Goal: Information Seeking & Learning: Learn about a topic

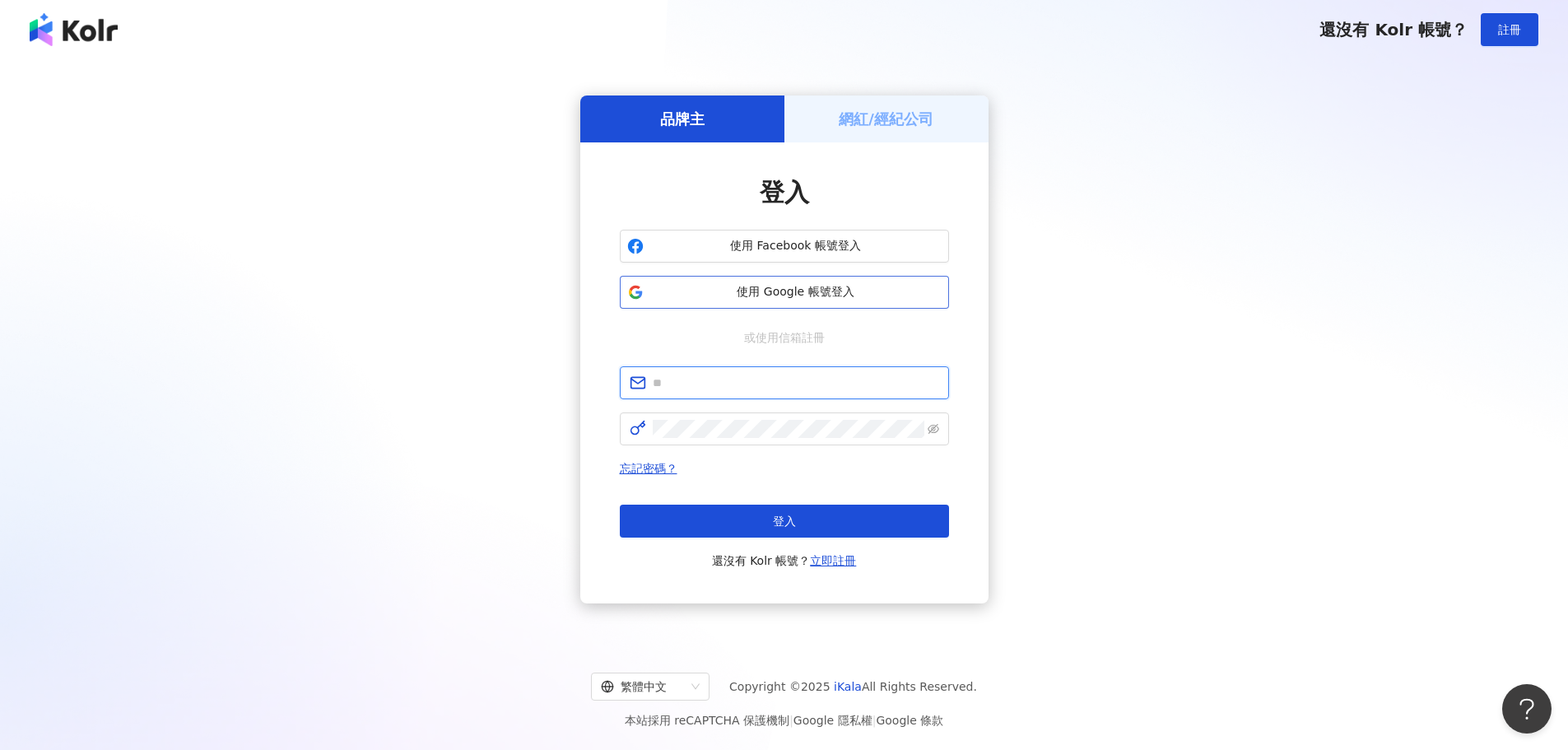
type input "**********"
click at [854, 289] on span "使用 Google 帳號登入" at bounding box center [795, 291] width 291 height 16
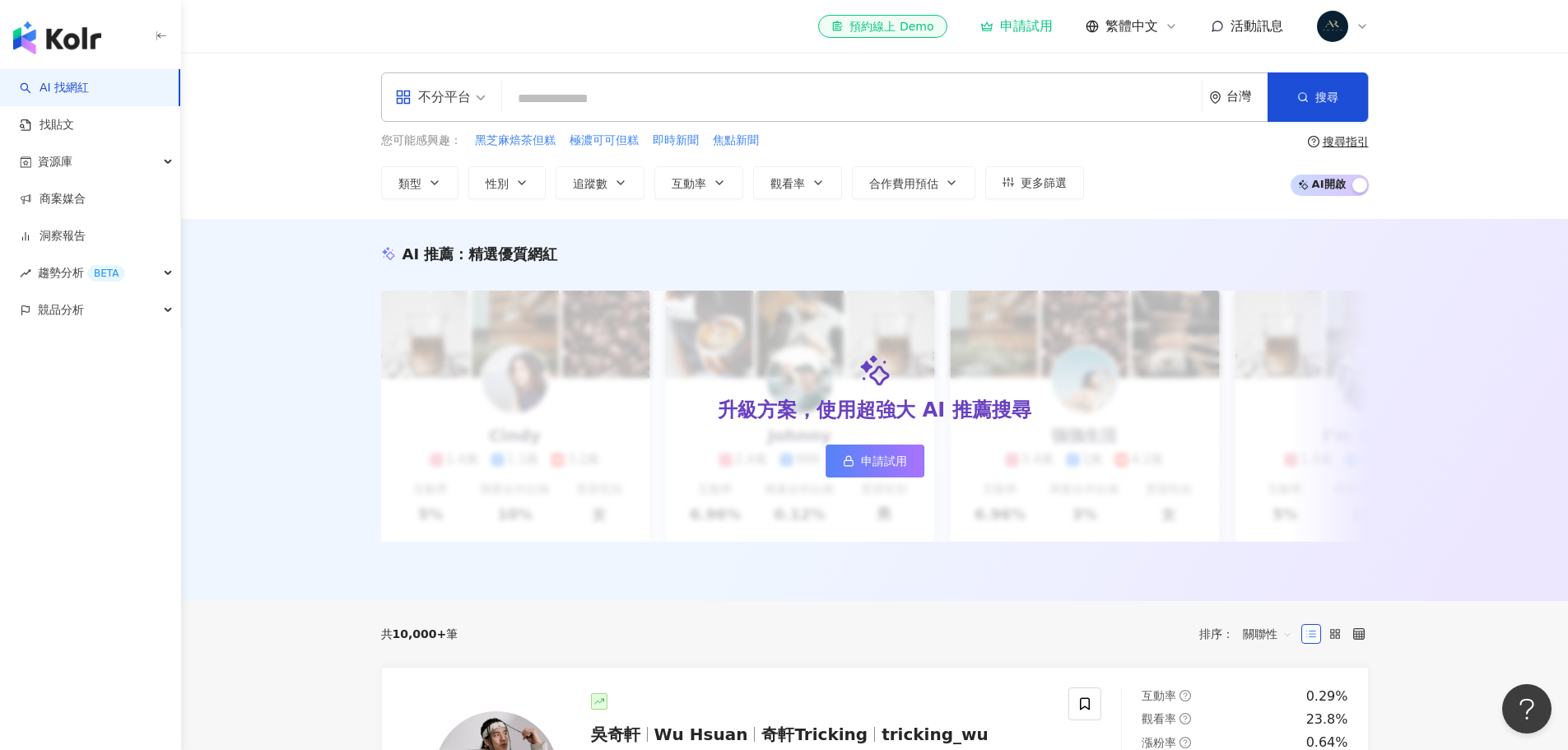
click at [647, 106] on input "search" at bounding box center [852, 98] width 686 height 31
click at [670, 90] on input "search" at bounding box center [852, 98] width 686 height 31
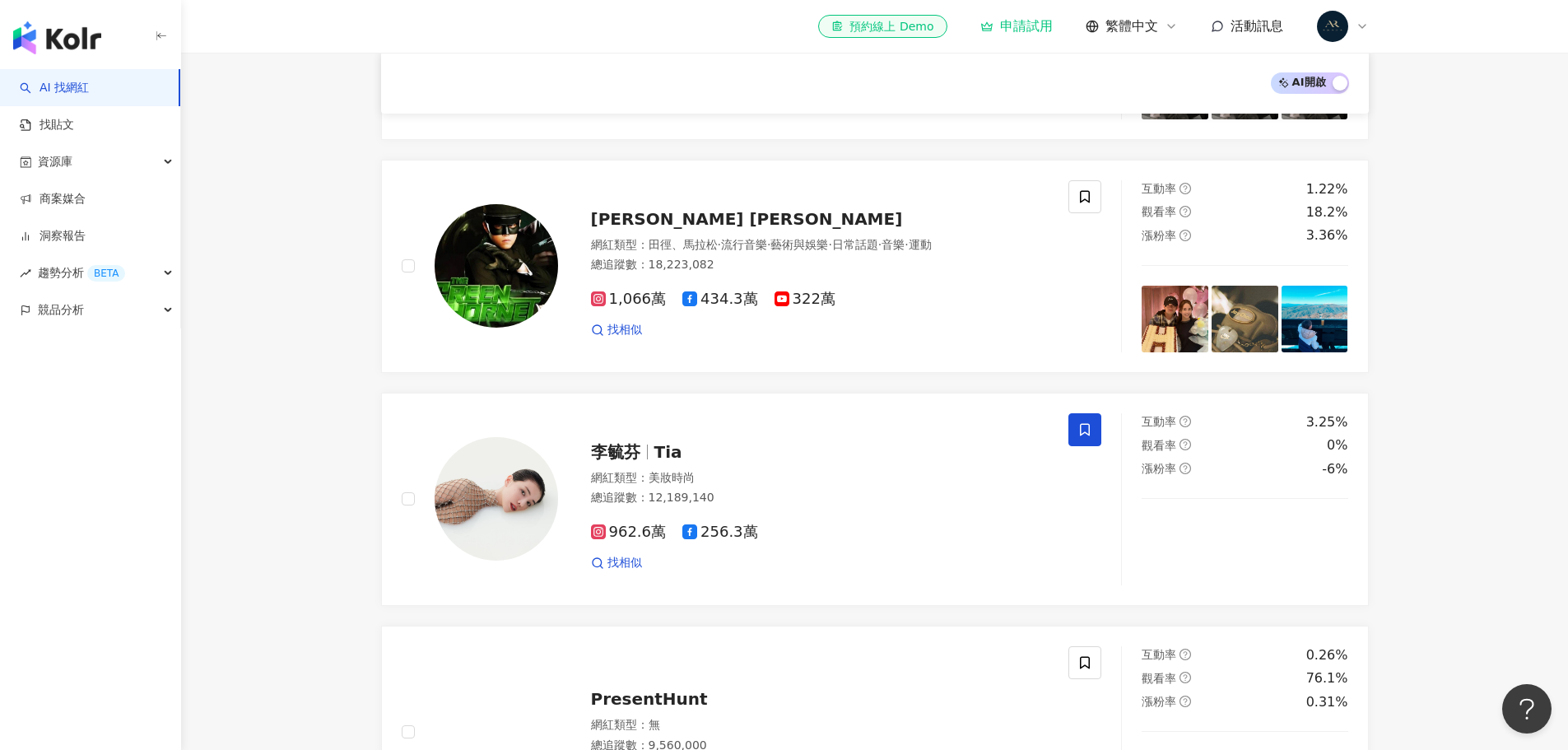
scroll to position [736, 0]
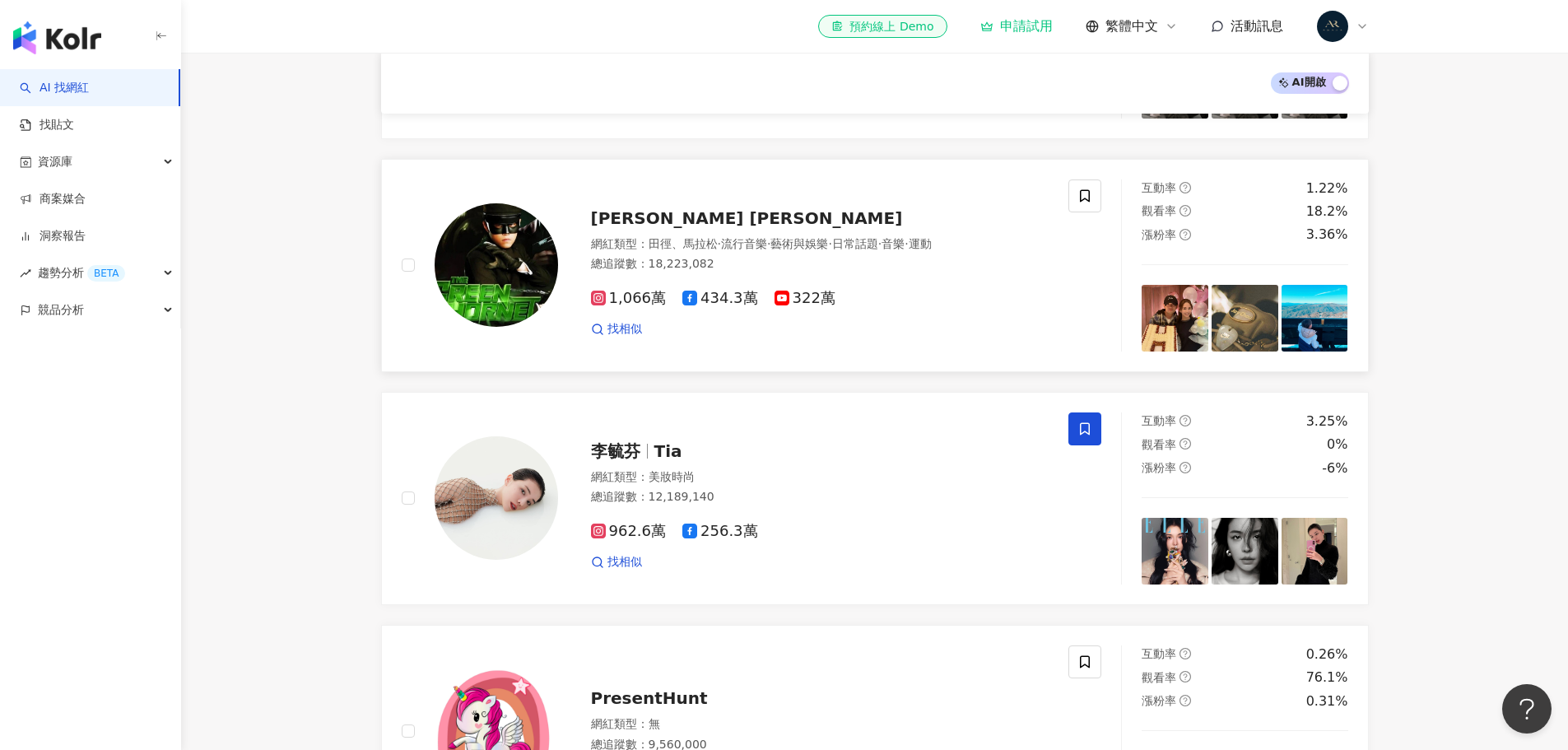
click at [501, 305] on img at bounding box center [496, 265] width 123 height 123
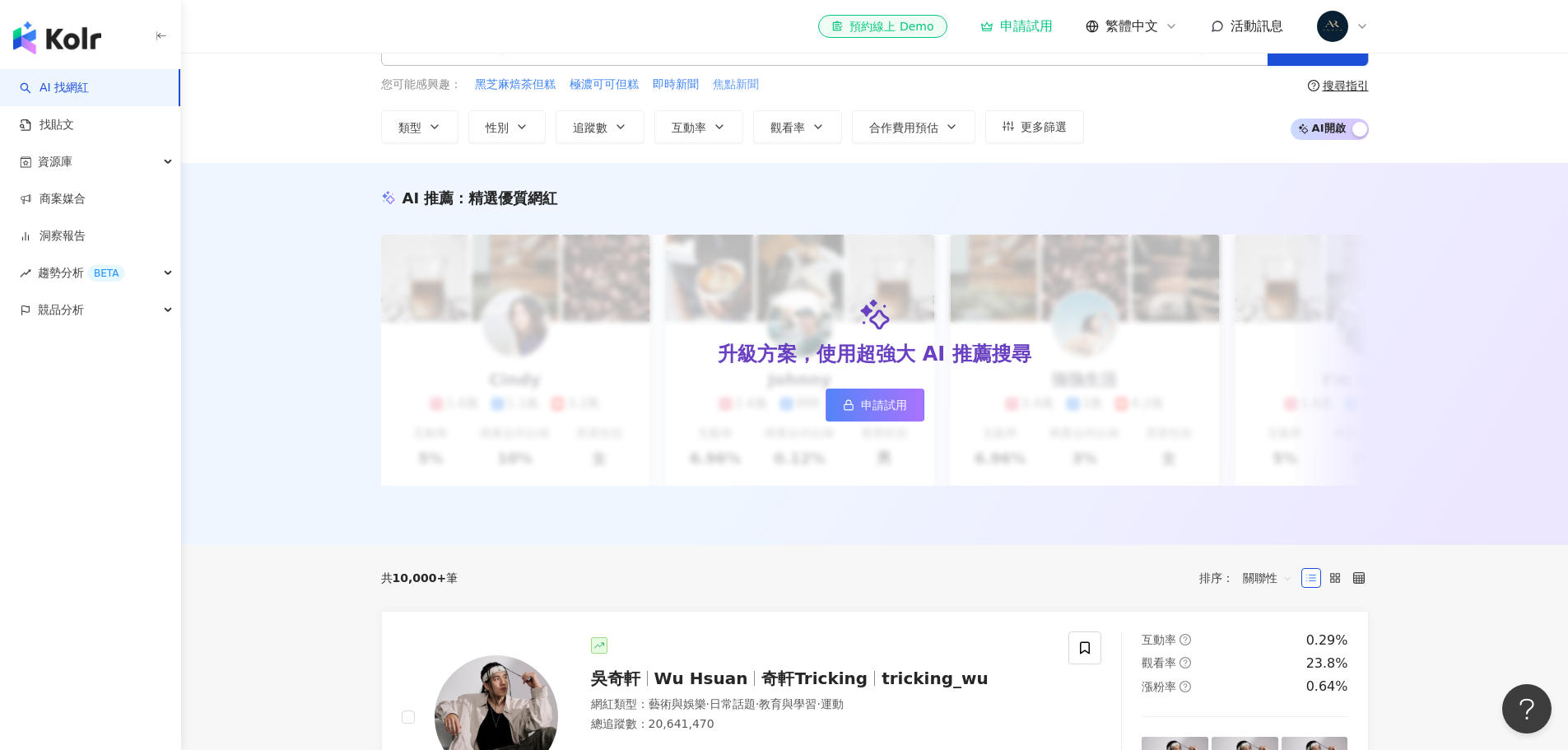
scroll to position [0, 0]
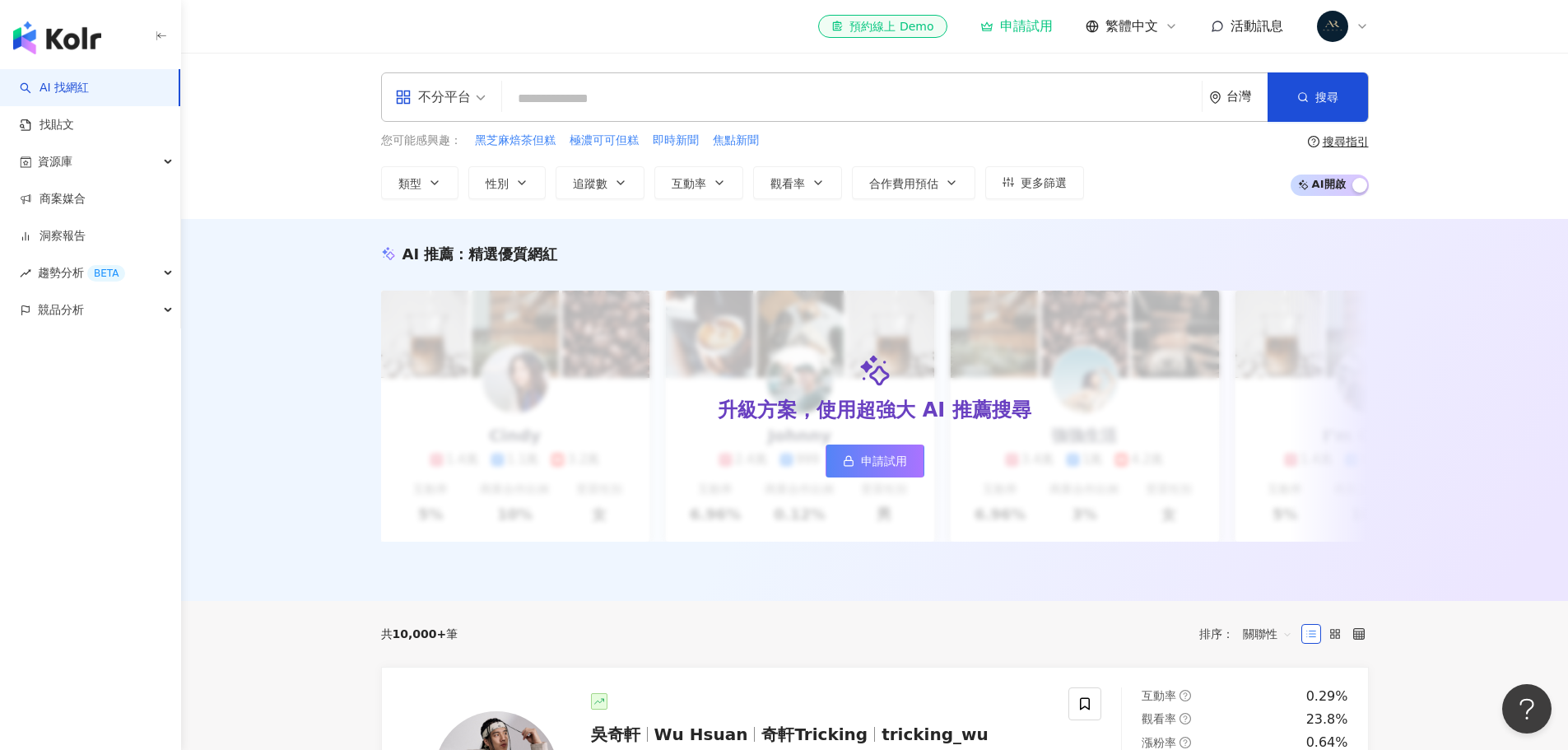
click at [760, 100] on input "search" at bounding box center [852, 98] width 686 height 31
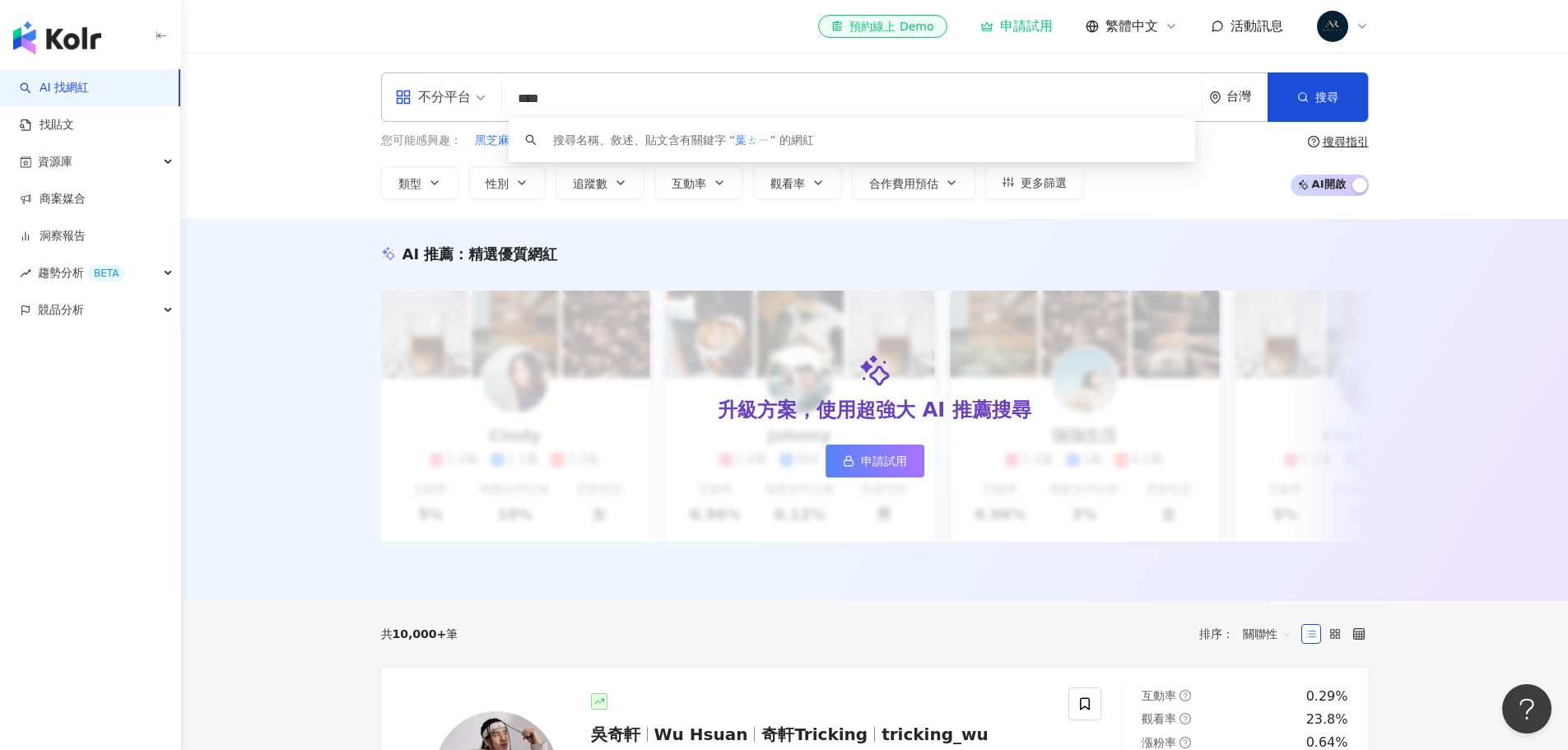
type input "**"
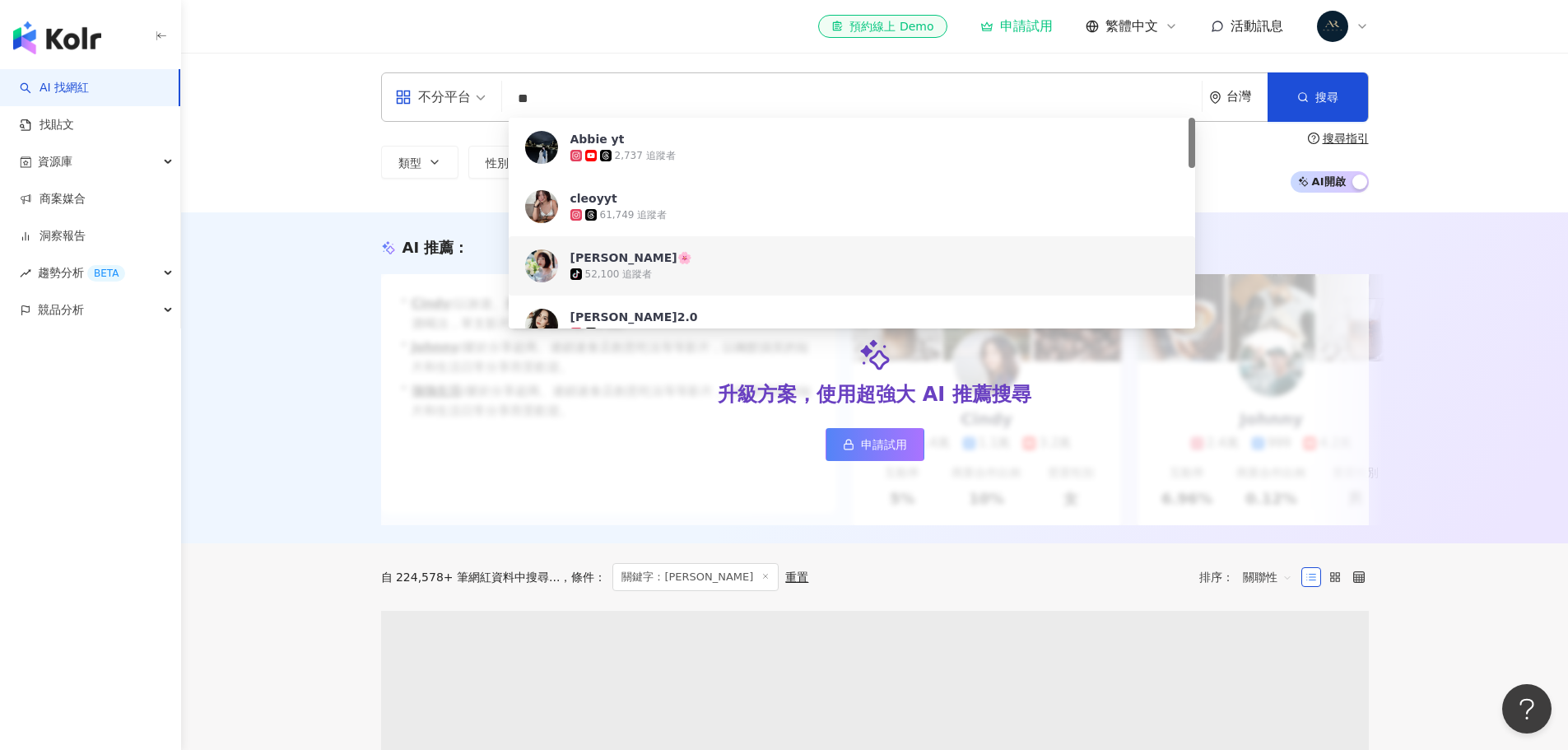
click at [729, 267] on div "tiktok-icon 52,100 追蹤者" at bounding box center [874, 273] width 608 height 16
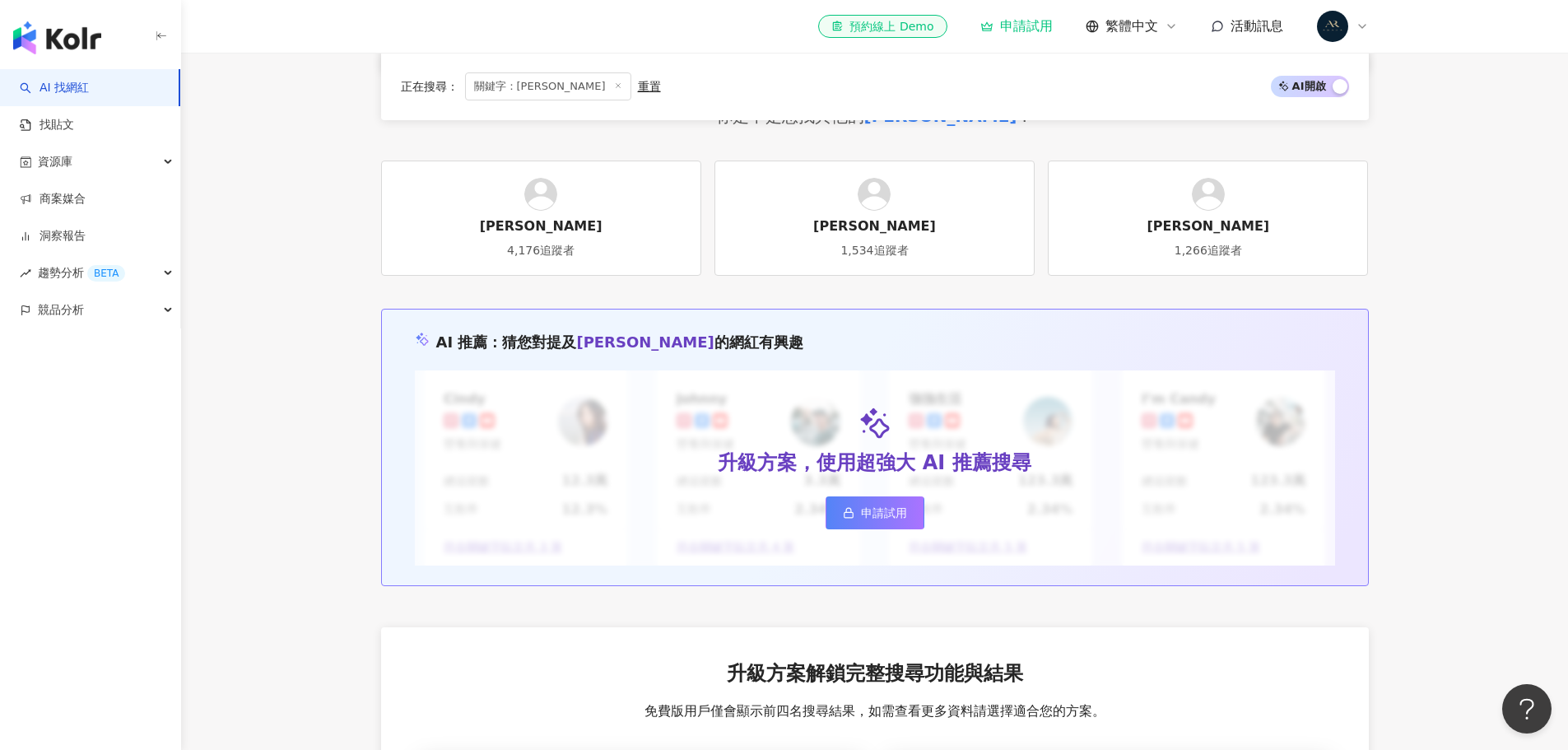
scroll to position [741, 0]
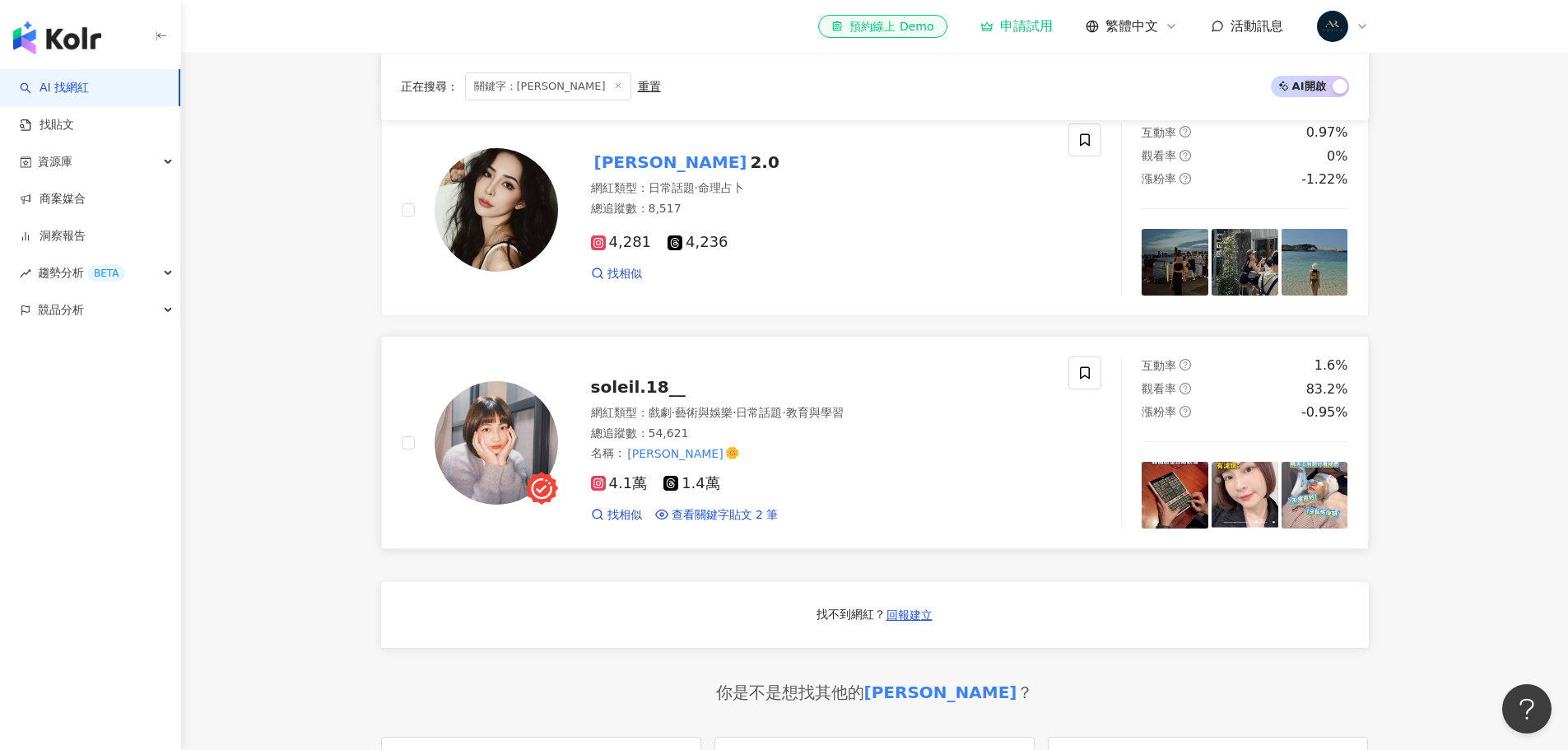
click at [637, 395] on span "soleil.18__" at bounding box center [638, 386] width 94 height 20
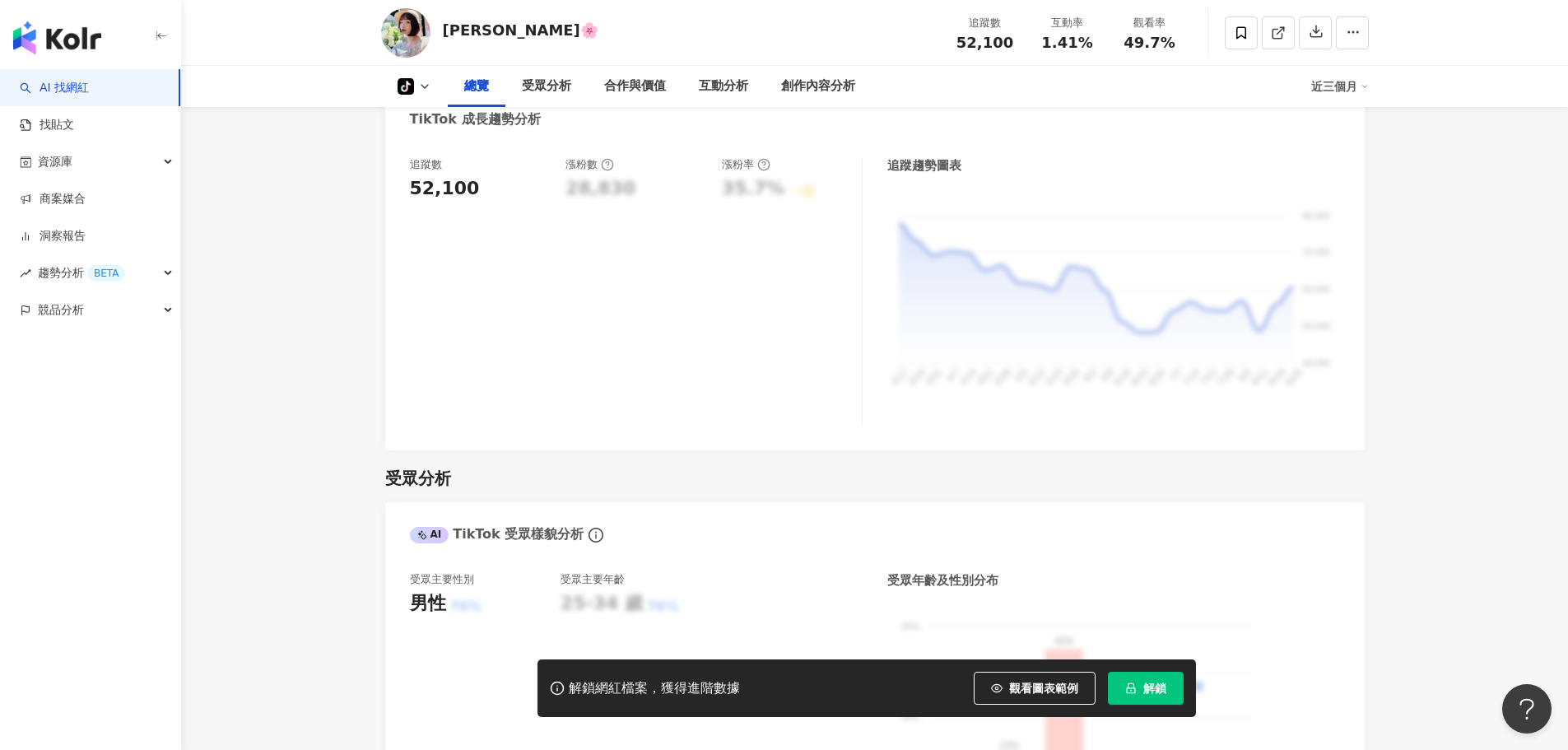
scroll to position [329, 0]
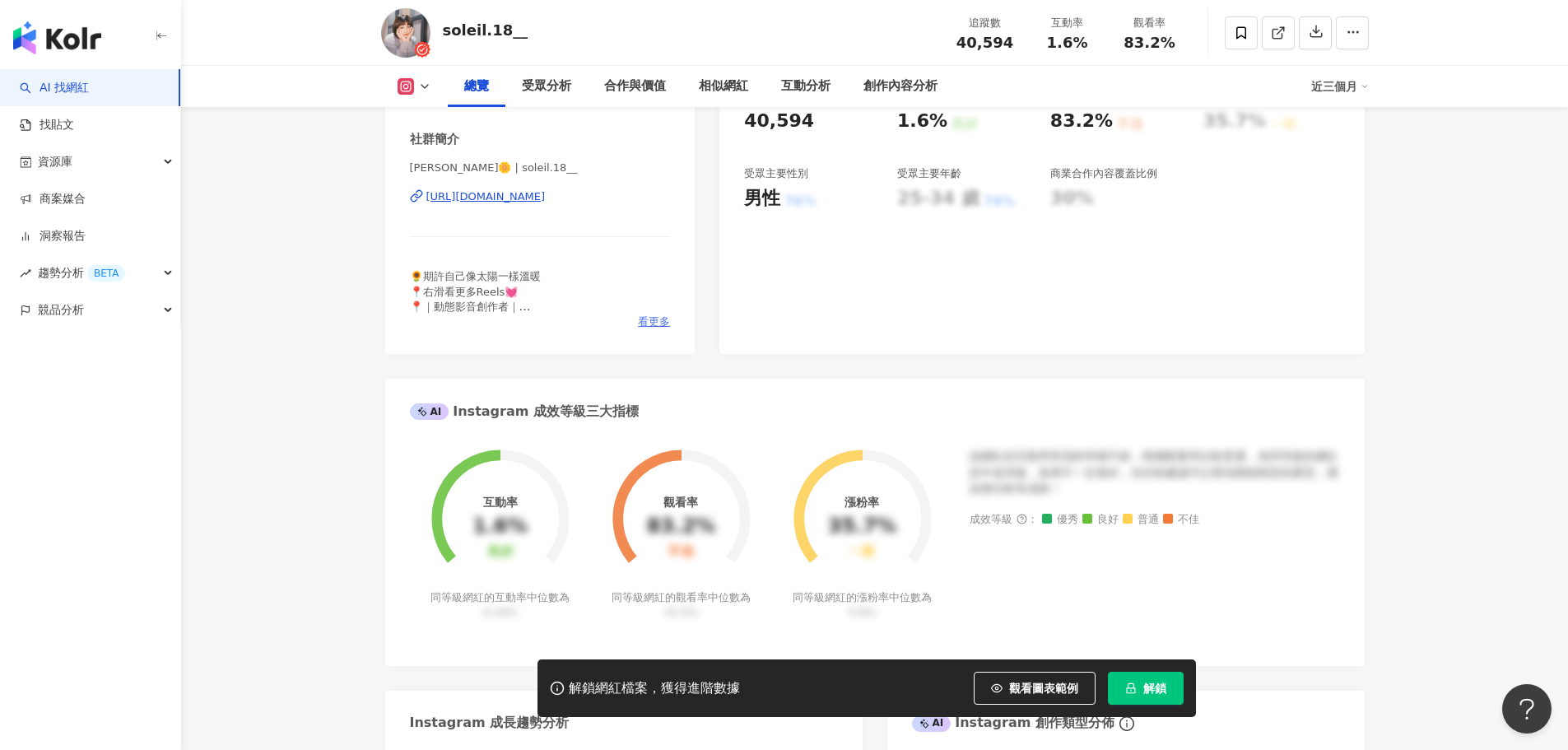
click at [658, 319] on span "看更多" at bounding box center [654, 322] width 32 height 15
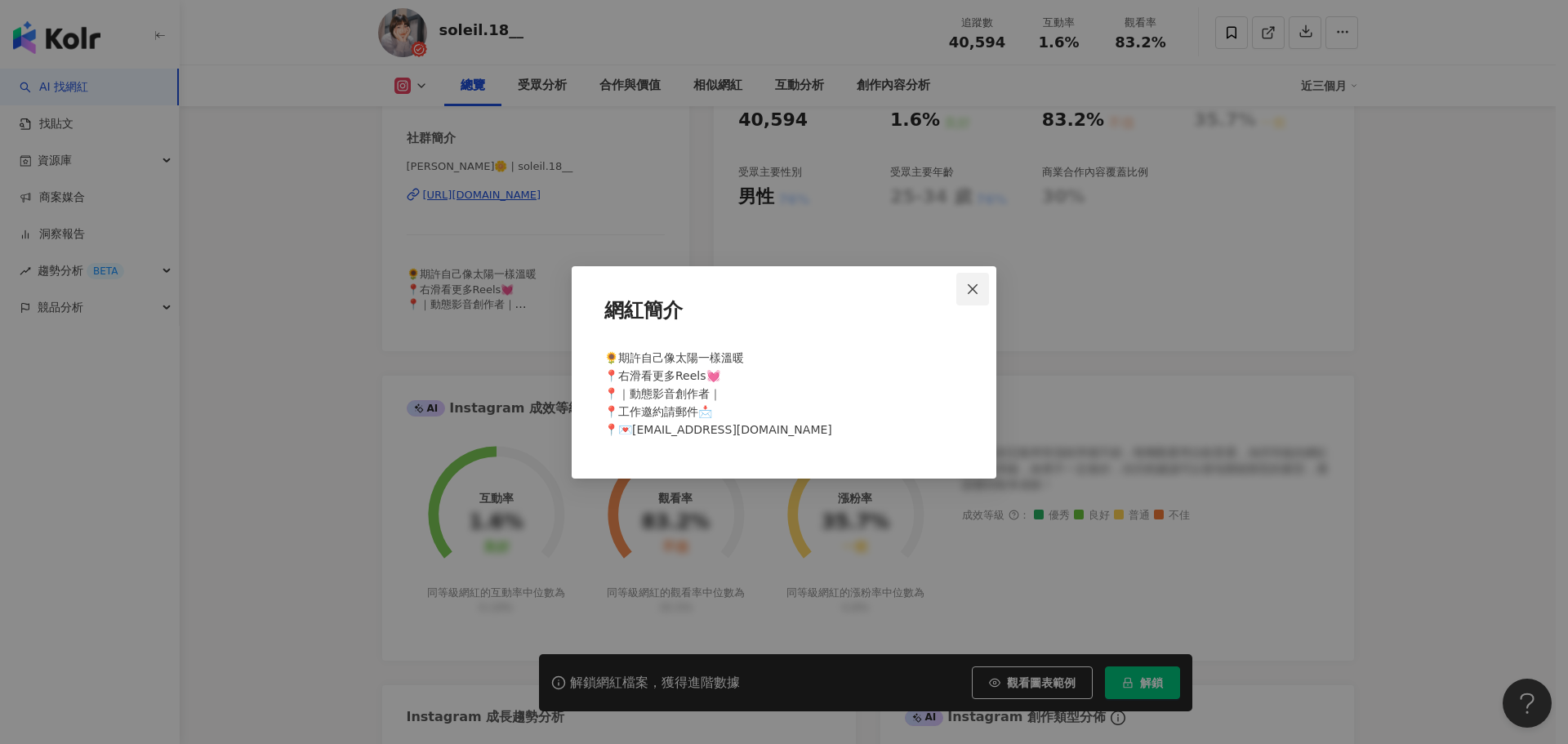
click at [976, 279] on button "Close" at bounding box center [972, 289] width 33 height 33
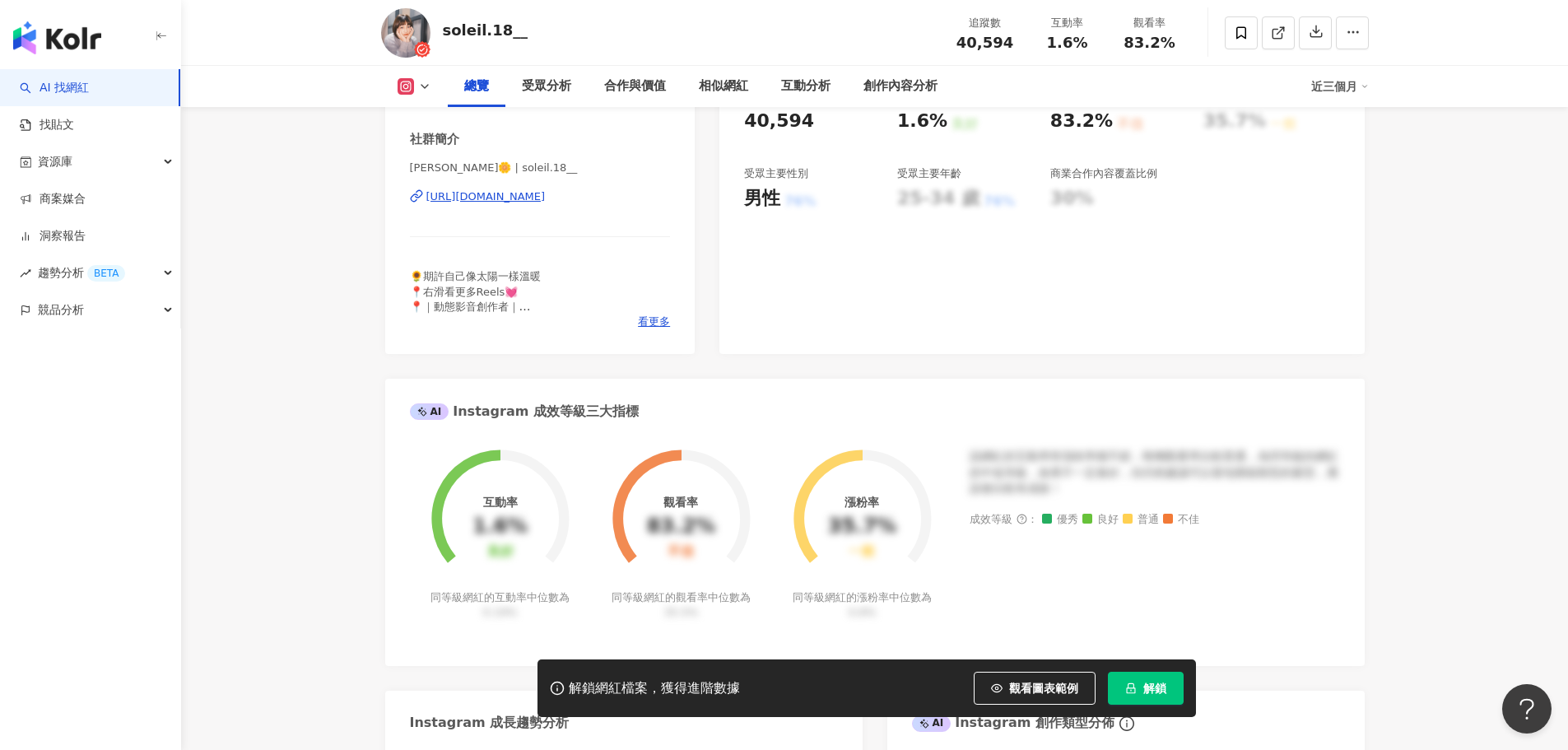
click at [424, 87] on icon at bounding box center [425, 87] width 13 height 13
